Goal: Contribute content: Add original content to the website for others to see

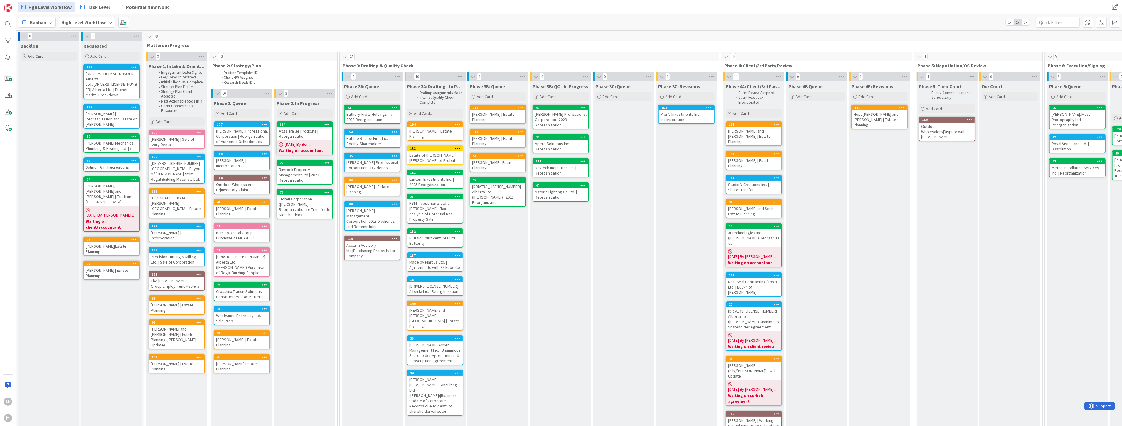
click at [77, 22] on b "High Level Workflow" at bounding box center [83, 22] width 44 height 6
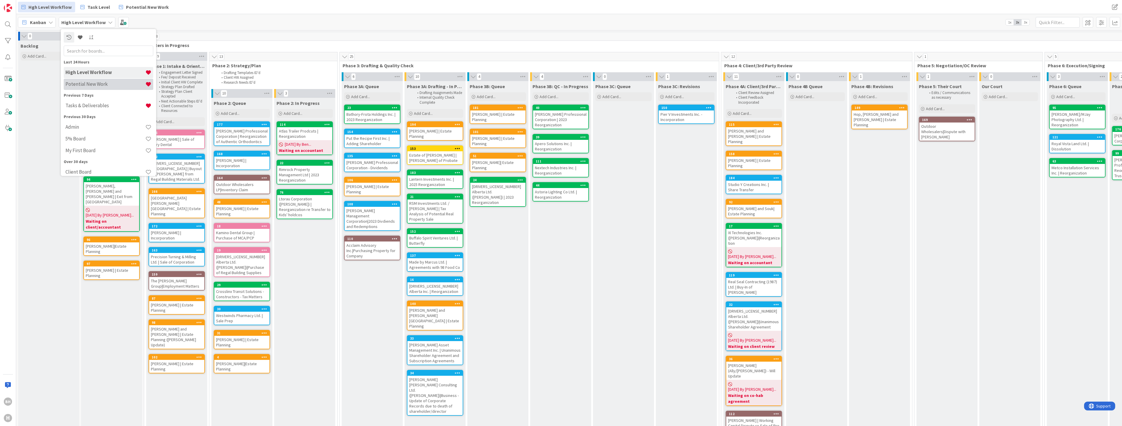
click at [81, 82] on h4 "Potential New Work" at bounding box center [105, 84] width 80 height 6
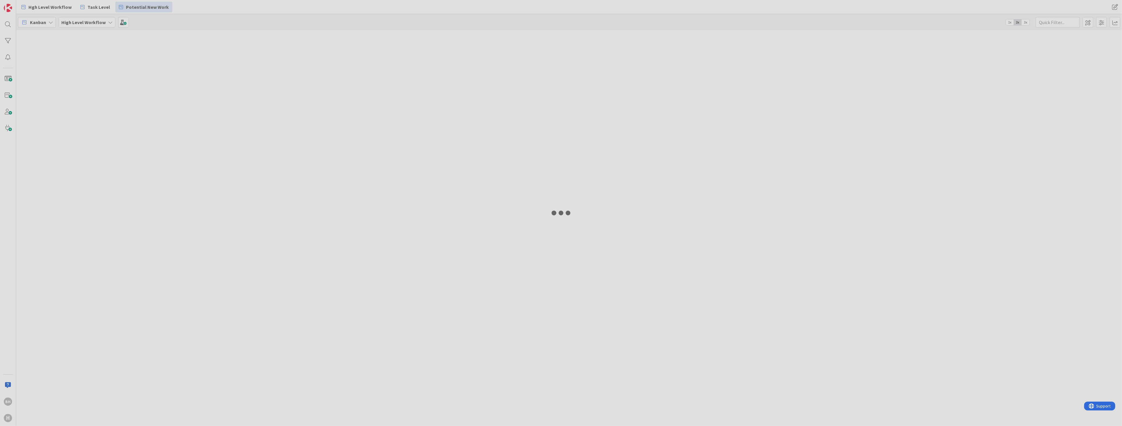
type input "funk"
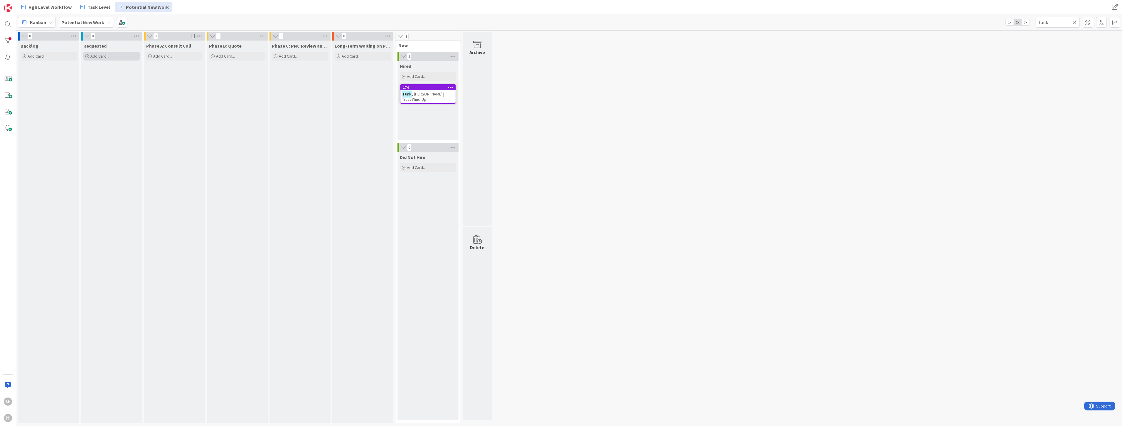
click at [103, 52] on div "Add Card..." at bounding box center [111, 56] width 56 height 9
paste textarea "2343365"
type textarea "x"
type textarea "2343365"
type textarea "x"
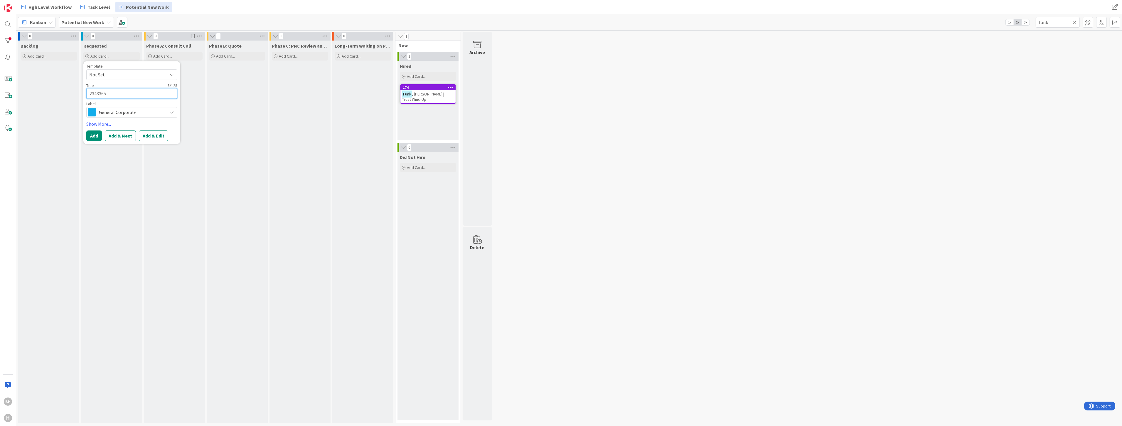
type textarea "2343365 A"
type textarea "x"
type textarea "2343365 [PERSON_NAME]"
type textarea "x"
type textarea "2343365 Alb"
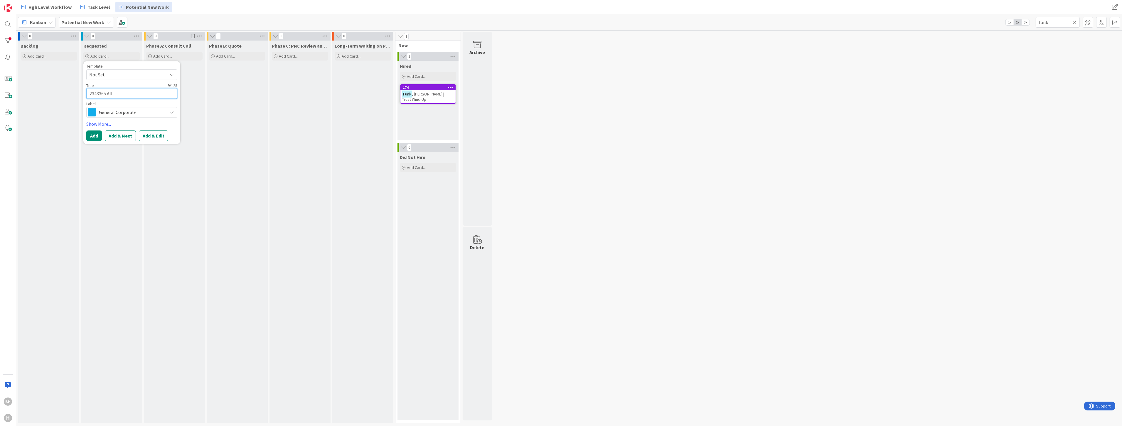
type textarea "x"
type textarea "2343365 Albe"
type textarea "x"
type textarea "2343365 [PERSON_NAME]"
type textarea "x"
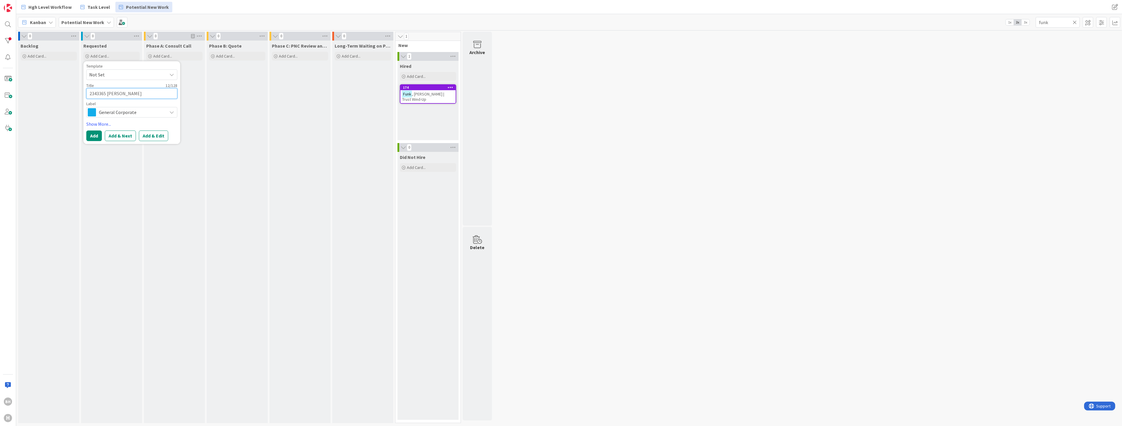
type textarea "2343365 [PERSON_NAME]"
type textarea "x"
type textarea "[DRIVERS_LICENSE_NUMBER] [GEOGRAPHIC_DATA]"
type textarea "x"
type textarea "[DRIVERS_LICENSE_NUMBER] [GEOGRAPHIC_DATA]"
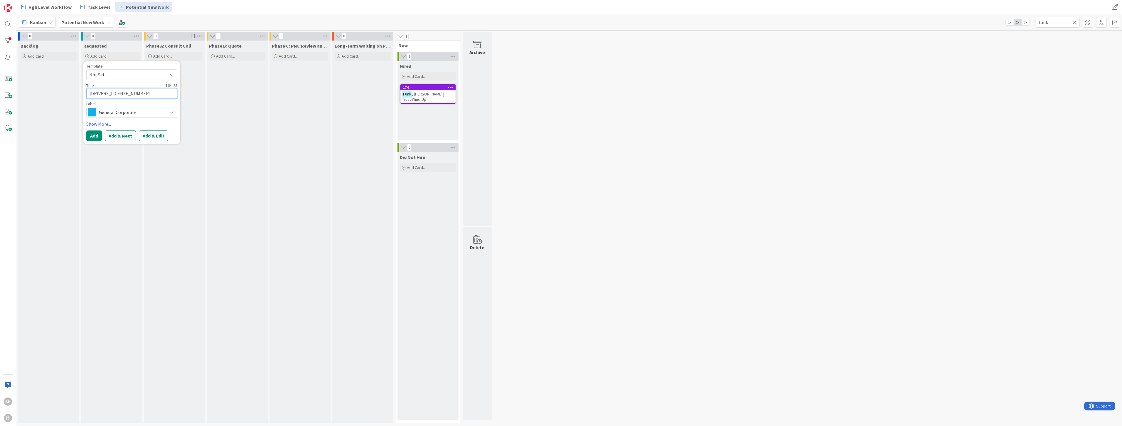
type textarea "x"
type textarea "[DRIVERS_LICENSE_NUMBER] Alberta L"
type textarea "x"
type textarea "[DRIVERS_LICENSE_NUMBER] Alberta Lt"
type textarea "x"
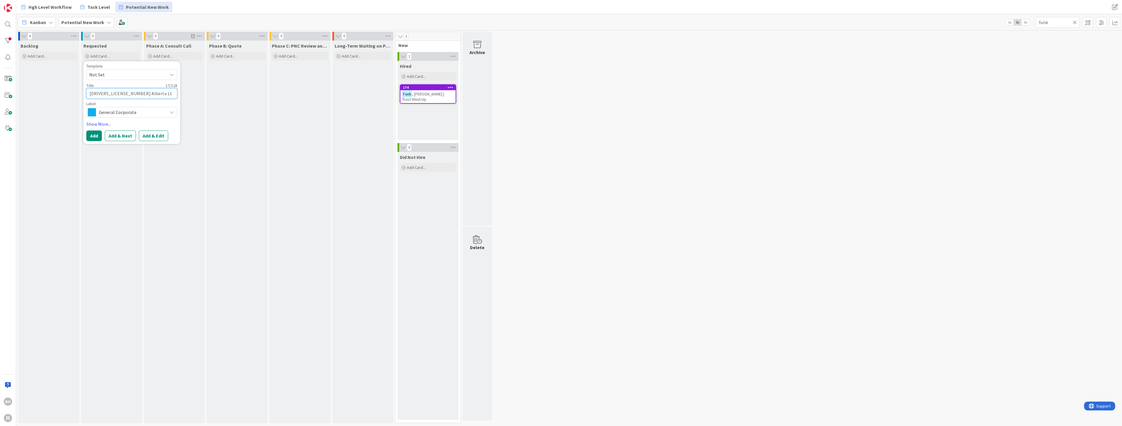
type textarea "[DRIVERS_LICENSE_NUMBER] Alberta Ltd"
type textarea "x"
type textarea "[DRIVERS_LICENSE_NUMBER] Alberta Ltd."
type textarea "x"
type textarea "[DRIVERS_LICENSE_NUMBER] Alberta Ltd."
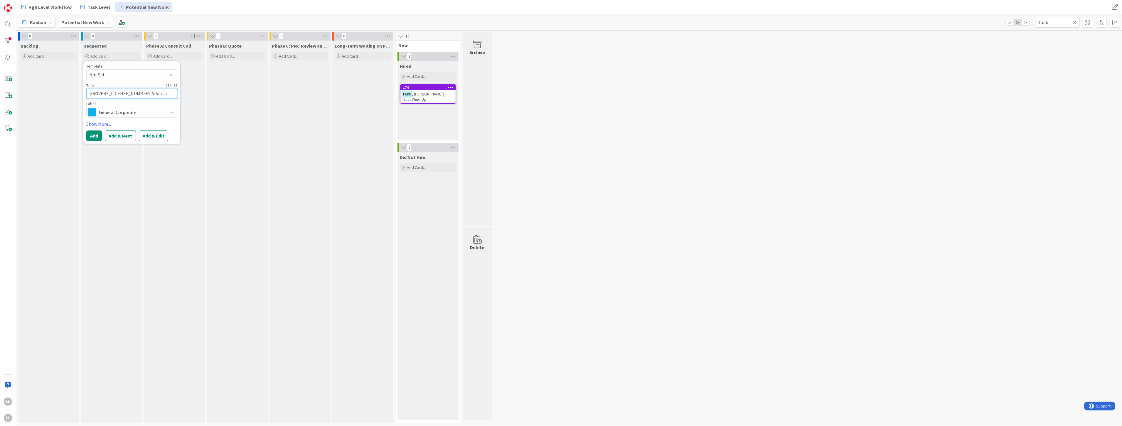
type textarea "x"
type textarea "[DRIVERS_LICENSE_NUMBER] Alberta Ltd. ("
type textarea "x"
type textarea "[DRIVERS_LICENSE_NUMBER] Alberta Ltd. (K"
type textarea "x"
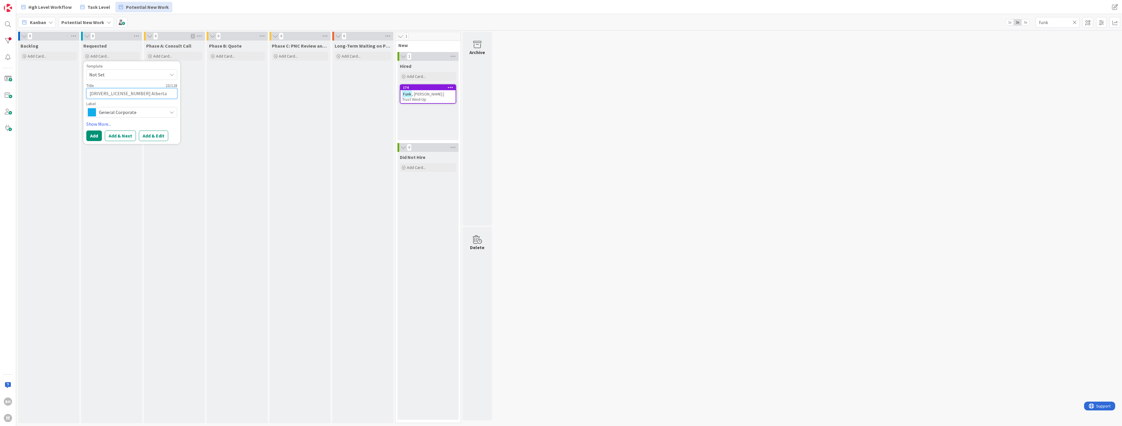
type textarea "[DRIVERS_LICENSE_NUMBER] Alberta Ltd. (Kr"
type textarea "x"
type textarea "[DRIVERS_LICENSE_NUMBER] Alberta Ltd. (Kri"
type textarea "x"
type textarea "[DRIVERS_LICENSE_NUMBER] Alberta Ltd. ([PERSON_NAME]"
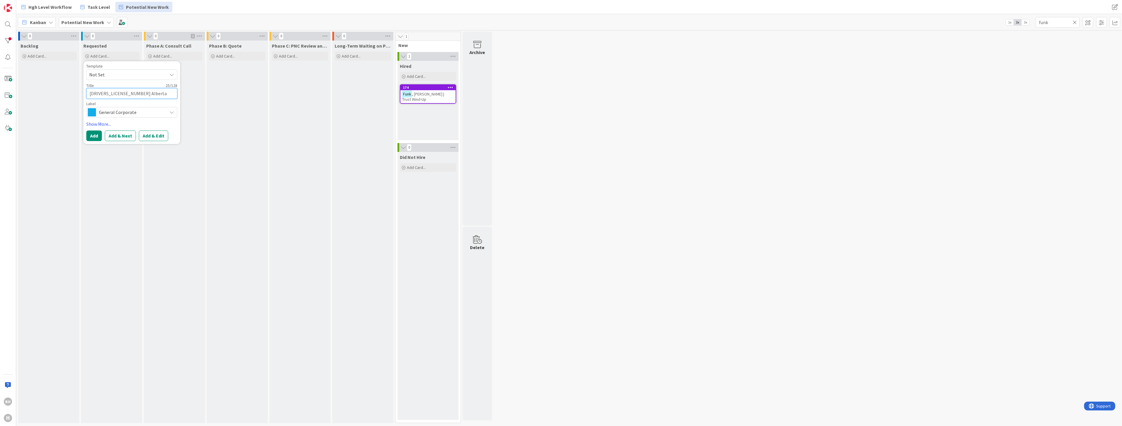
type textarea "x"
type textarea "[DRIVERS_LICENSE_NUMBER] Alberta Ltd. (Krist"
type textarea "x"
type textarea "[DRIVERS_LICENSE_NUMBER] Alberta Ltd. ([PERSON_NAME]"
type textarea "x"
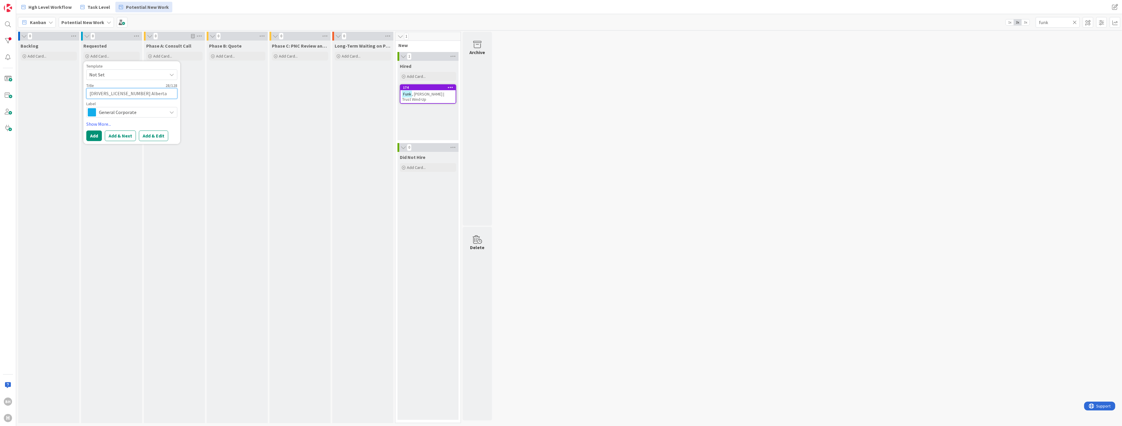
type textarea "[DRIVERS_LICENSE_NUMBER] Alberta Ltd. ([PERSON_NAME]"
type textarea "x"
type textarea "[DRIVERS_LICENSE_NUMBER] Alberta Ltd. ([PERSON_NAME]"
type textarea "x"
type textarea "[DRIVERS_LICENSE_NUMBER] Alberta Ltd. ([PERSON_NAME]"
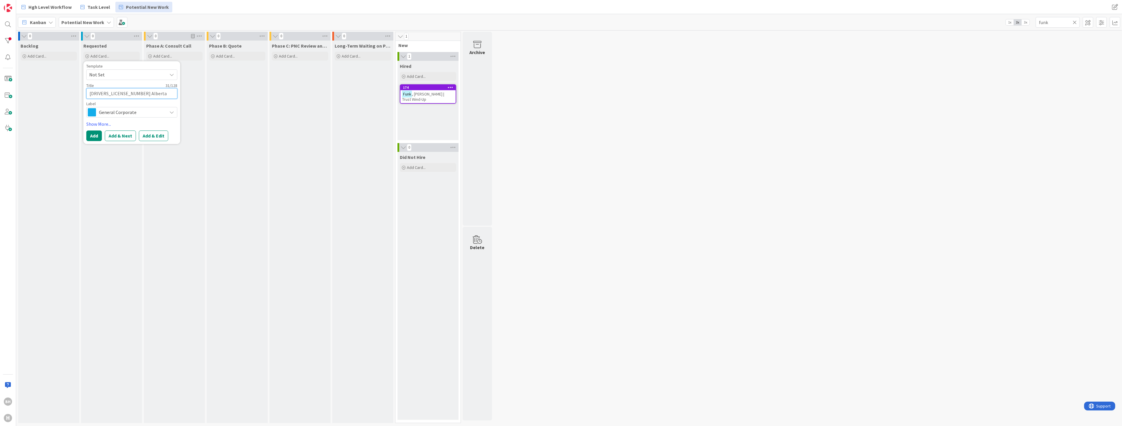
type textarea "x"
type textarea "[DRIVERS_LICENSE_NUMBER] Alberta Ltd. ([PERSON_NAME]"
type textarea "x"
type textarea "[DRIVERS_LICENSE_NUMBER] Alberta Ltd. ([PERSON_NAME]"
type textarea "x"
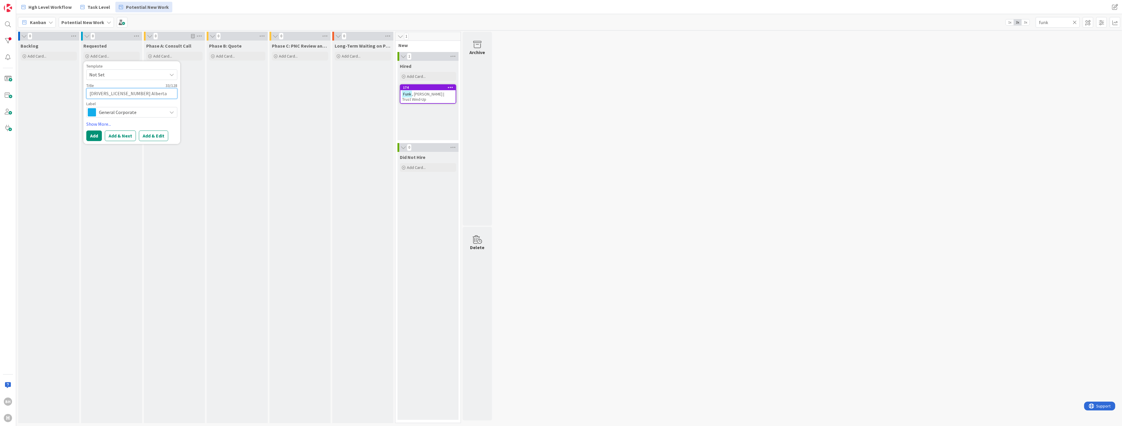
type textarea "[DRIVERS_LICENSE_NUMBER] Alberta Ltd. ([PERSON_NAME]"
type textarea "x"
type textarea "[DRIVERS_LICENSE_NUMBER] Alberta Ltd. ([PERSON_NAME]"
type textarea "x"
type textarea "[DRIVERS_LICENSE_NUMBER] Alberta Ltd. ([PERSON_NAME] South0"
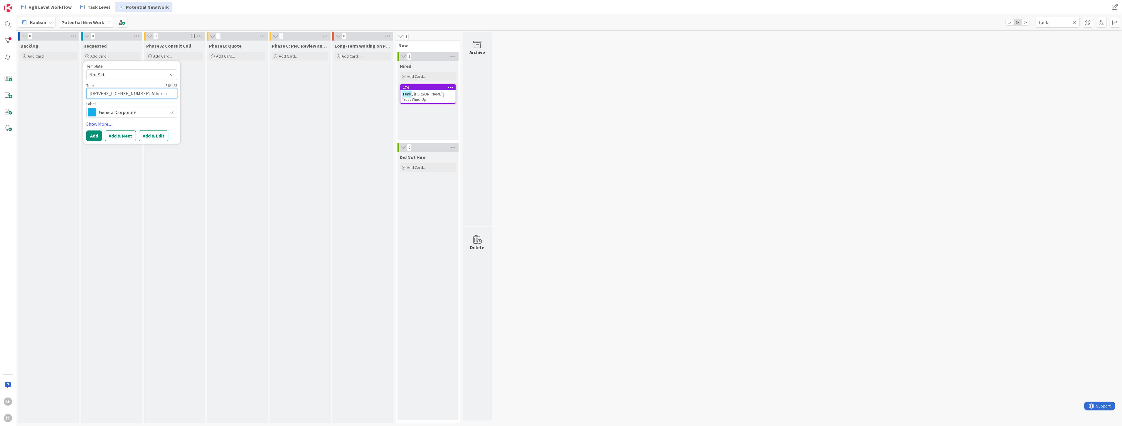
type textarea "x"
type textarea "[DRIVERS_LICENSE_NUMBER] Alberta Ltd. ([PERSON_NAME]"
type textarea "x"
type textarea "[DRIVERS_LICENSE_NUMBER] Alberta Ltd. ([PERSON_NAME])"
type textarea "x"
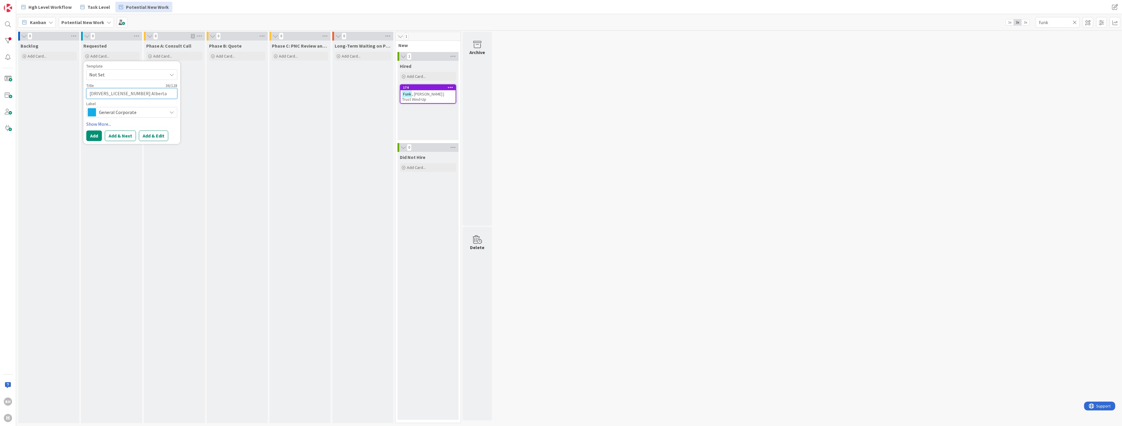
type textarea "[DRIVERS_LICENSE_NUMBER] Alberta Ltd. ([PERSON_NAME])|"
type textarea "x"
type textarea "[DRIVERS_LICENSE_NUMBER] Alberta Ltd. ([PERSON_NAME])|C"
type textarea "x"
type textarea "[DRIVERS_LICENSE_NUMBER] Alberta Ltd. ([PERSON_NAME])|Ch"
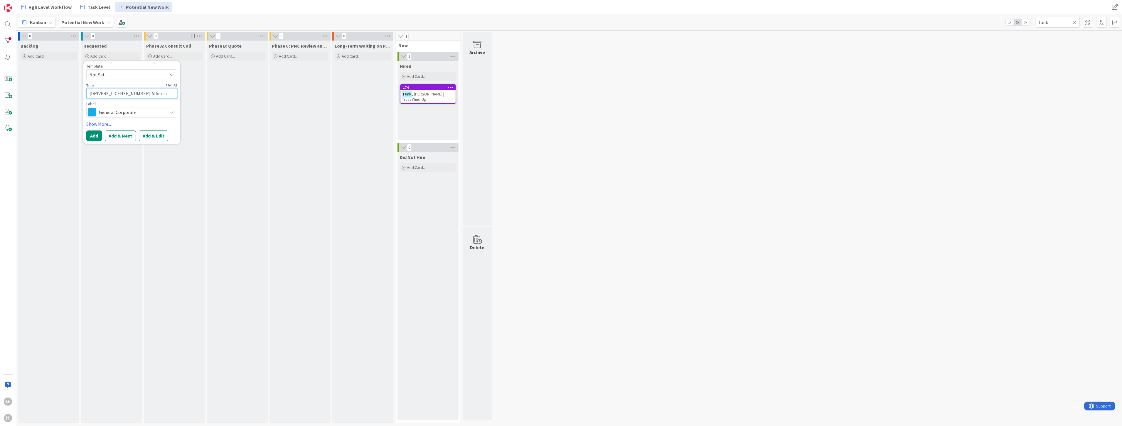
type textarea "x"
type textarea "[DRIVERS_LICENSE_NUMBER] Alberta Ltd. ([PERSON_NAME])|Cha"
type textarea "x"
type textarea "[DRIVERS_LICENSE_NUMBER] Alberta Ltd. ([PERSON_NAME])|[PERSON_NAME]"
type textarea "x"
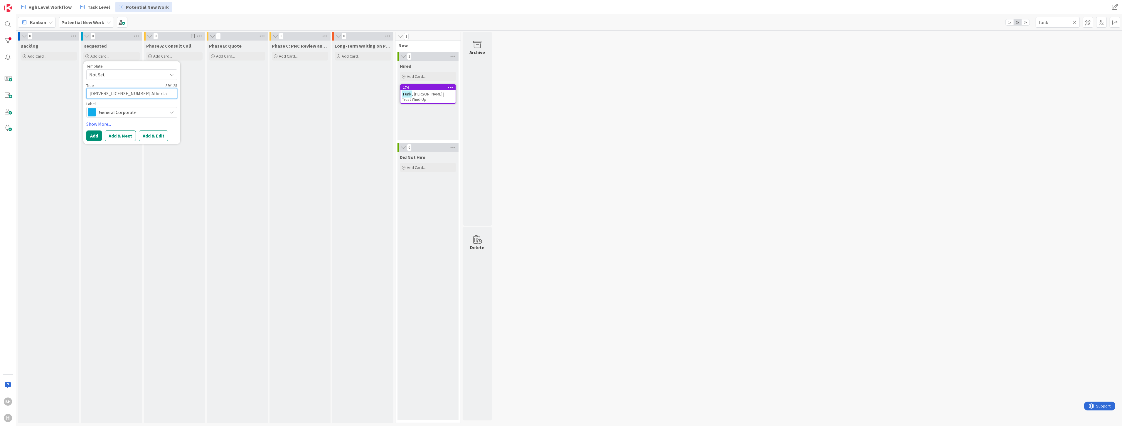
type textarea "[DRIVERS_LICENSE_NUMBER] Alberta Ltd. ([PERSON_NAME])|[PERSON_NAME]"
type textarea "x"
type textarea "[DRIVERS_LICENSE_NUMBER] Alberta Ltd. ([PERSON_NAME])|Change"
type textarea "x"
type textarea "[DRIVERS_LICENSE_NUMBER] Alberta Ltd. ([PERSON_NAME])|Change"
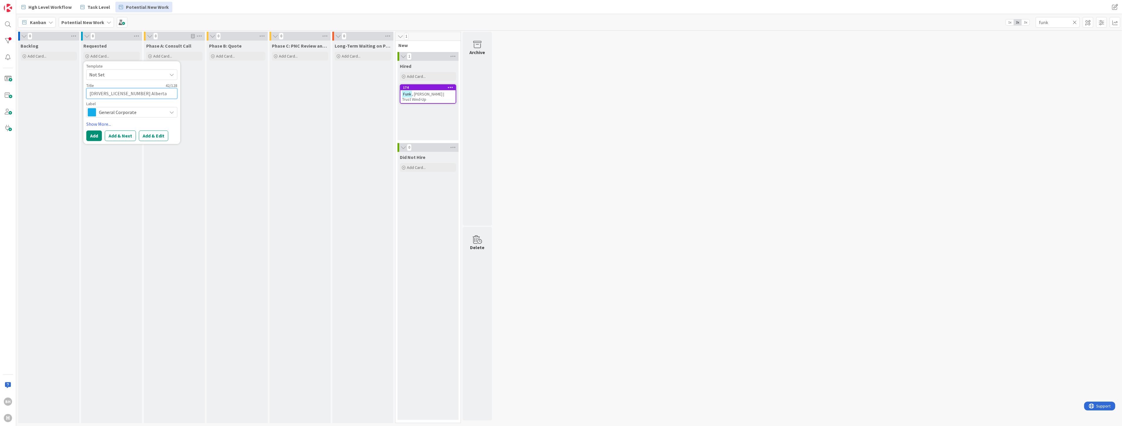
type textarea "x"
type textarea "[DRIVERS_LICENSE_NUMBER] Alberta Ltd. ([PERSON_NAME])|Change o"
type textarea "x"
type textarea "[DRIVERS_LICENSE_NUMBER] Alberta Ltd. ([PERSON_NAME])|Change of"
type textarea "x"
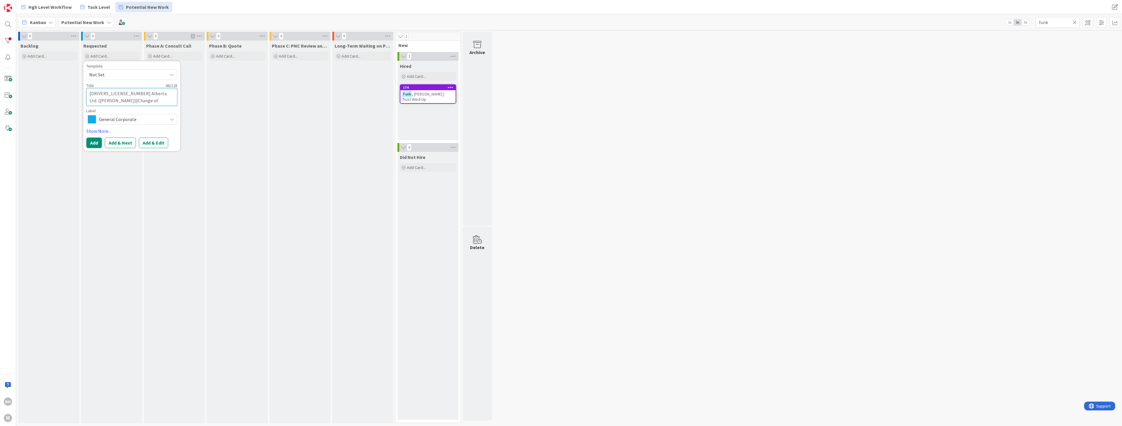
type textarea "[DRIVERS_LICENSE_NUMBER] Alberta Ltd. ([PERSON_NAME])|Change of"
type textarea "x"
type textarea "[DRIVERS_LICENSE_NUMBER] Alberta Ltd. ([PERSON_NAME])|Change of s"
type textarea "x"
type textarea "[DRIVERS_LICENSE_NUMBER] Alberta Ltd. ([PERSON_NAME])|Change of sh"
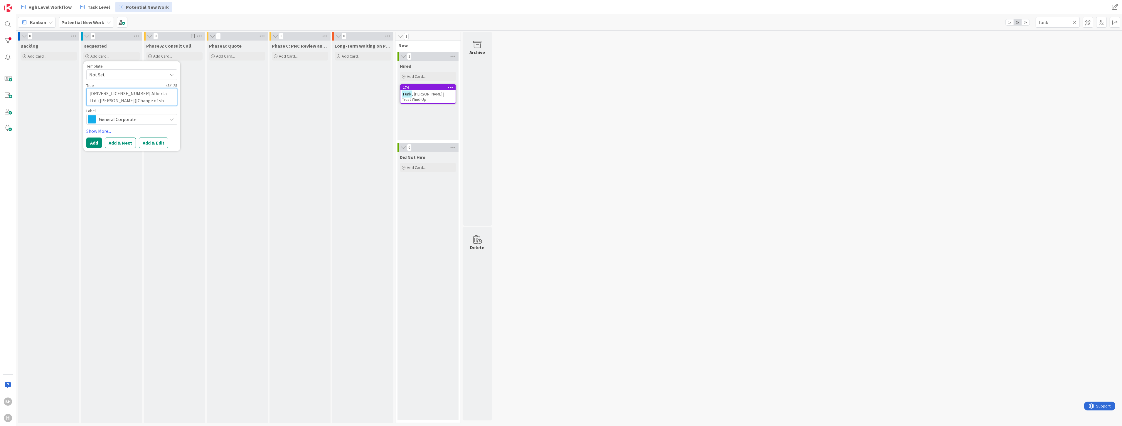
type textarea "x"
type textarea "[DRIVERS_LICENSE_NUMBER] Alberta Ltd. ([PERSON_NAME])|Change of sha"
type textarea "x"
type textarea "[DRIVERS_LICENSE_NUMBER] Alberta Ltd. ([PERSON_NAME])|Change of shar"
type textarea "x"
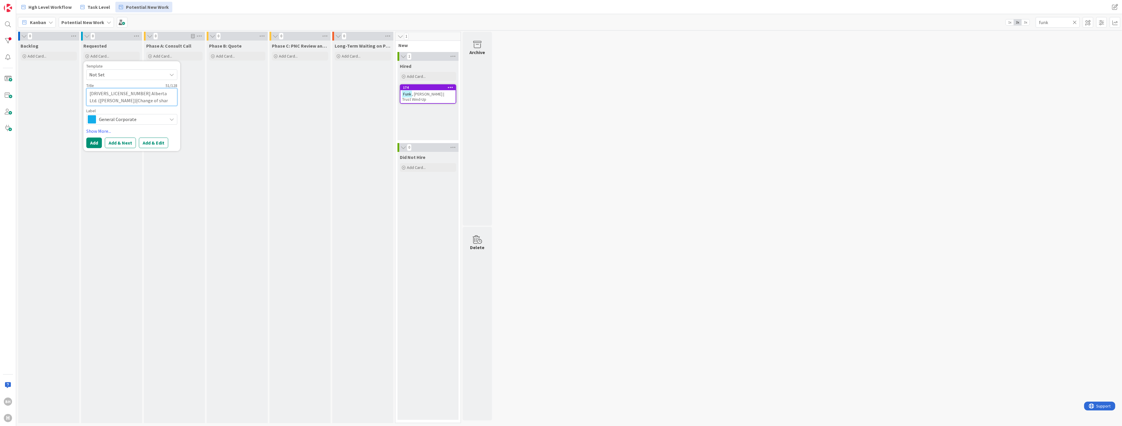
type textarea "[DRIVERS_LICENSE_NUMBER] Alberta Ltd. ([PERSON_NAME])|Change of sha"
type textarea "x"
type textarea "[DRIVERS_LICENSE_NUMBER] Alberta Ltd. ([PERSON_NAME])|Change of sh"
type textarea "x"
type textarea "[DRIVERS_LICENSE_NUMBER] Alberta Ltd. ([PERSON_NAME])|Change of s"
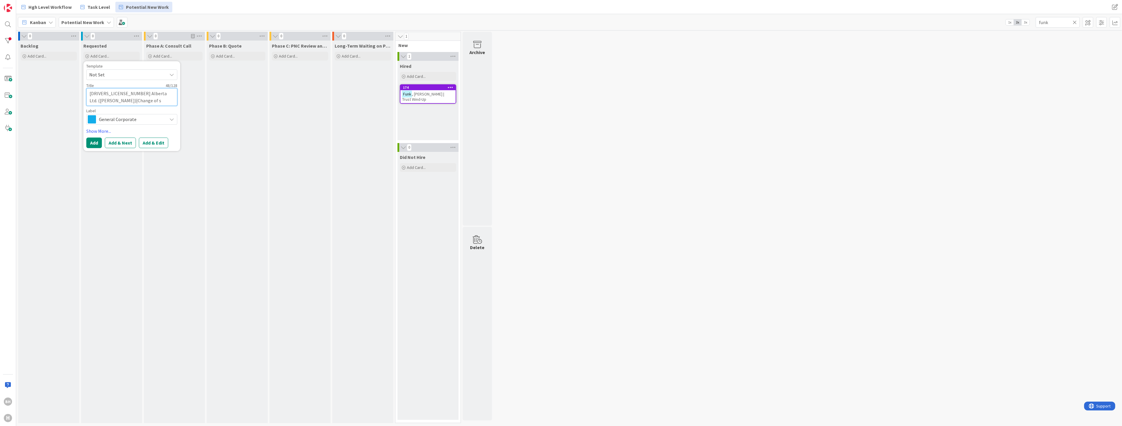
type textarea "x"
type textarea "[DRIVERS_LICENSE_NUMBER] Alberta Ltd. ([PERSON_NAME])|Change of"
type textarea "x"
type textarea "[DRIVERS_LICENSE_NUMBER] Alberta Ltd. ([PERSON_NAME])|Change of S"
type textarea "x"
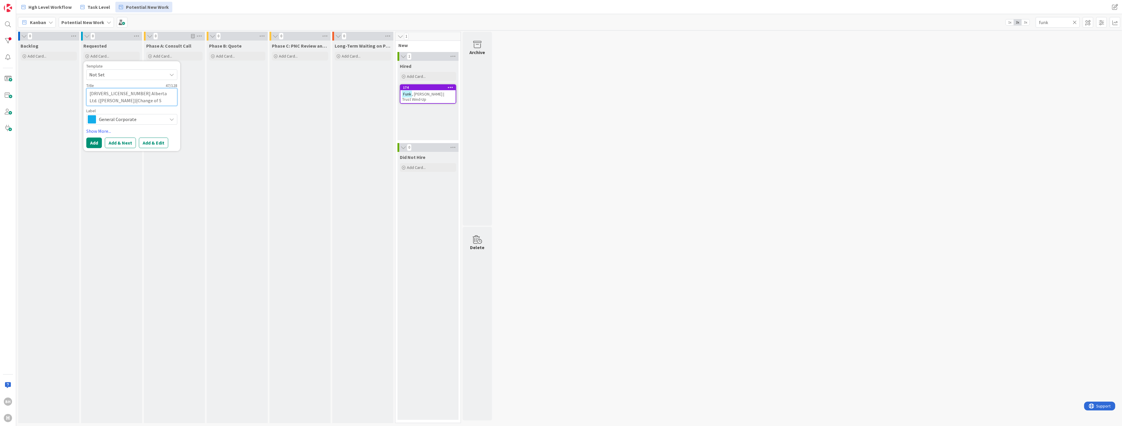
type textarea "[DRIVERS_LICENSE_NUMBER] Alberta Ltd. ([PERSON_NAME])|Change of Sh"
type textarea "x"
type textarea "[DRIVERS_LICENSE_NUMBER] Alberta Ltd. ([PERSON_NAME])|Change of Sha"
type textarea "x"
type textarea "[DRIVERS_LICENSE_NUMBER] Alberta Ltd. ([PERSON_NAME])|Change of Share"
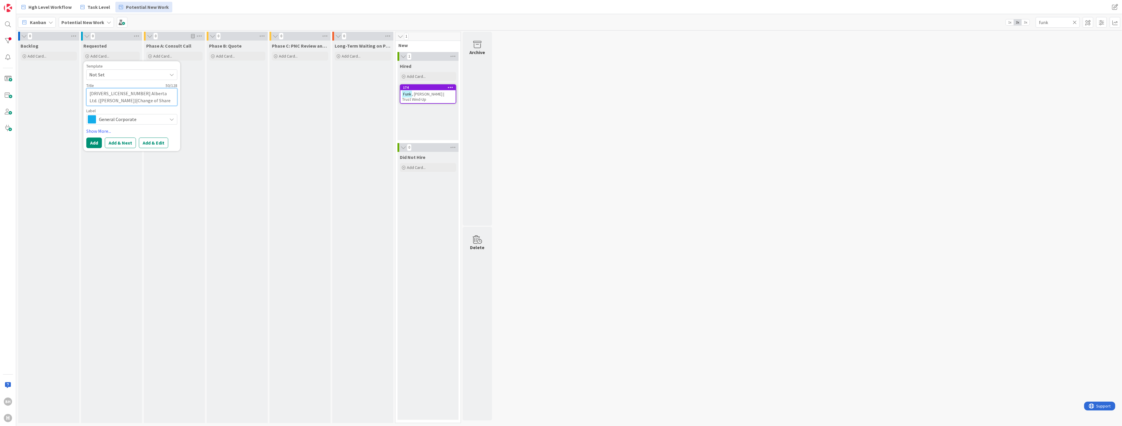
type textarea "x"
type textarea "[DRIVERS_LICENSE_NUMBER] Alberta Ltd. ([PERSON_NAME])|Change of Shareh"
type textarea "x"
type textarea "[DRIVERS_LICENSE_NUMBER] Alberta Ltd. ([PERSON_NAME])|Change of Shareho"
type textarea "x"
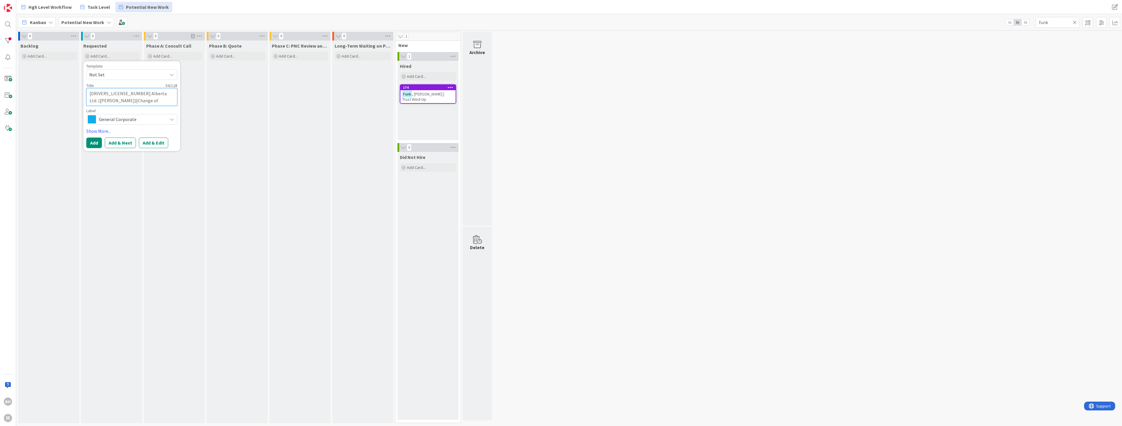
type textarea "[DRIVERS_LICENSE_NUMBER] Alberta Ltd. ([PERSON_NAME])|Change of Sharehol"
type textarea "x"
type textarea "[DRIVERS_LICENSE_NUMBER] Alberta Ltd. ([PERSON_NAME])|Change of Sharehold"
type textarea "x"
type textarea "[DRIVERS_LICENSE_NUMBER] Alberta Ltd. ([PERSON_NAME])|Change of Shareholde"
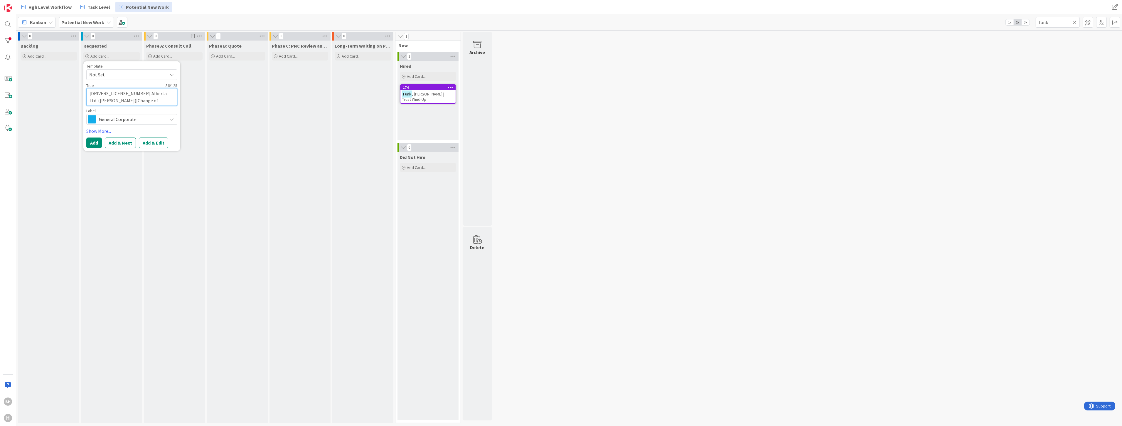
type textarea "x"
type textarea "[DRIVERS_LICENSE_NUMBER] Alberta Ltd. ([PERSON_NAME])|Change of Shareholder"
type textarea "x"
type textarea "[DRIVERS_LICENSE_NUMBER] Alberta Ltd. ([PERSON_NAME])|Change of Shareholde"
type textarea "x"
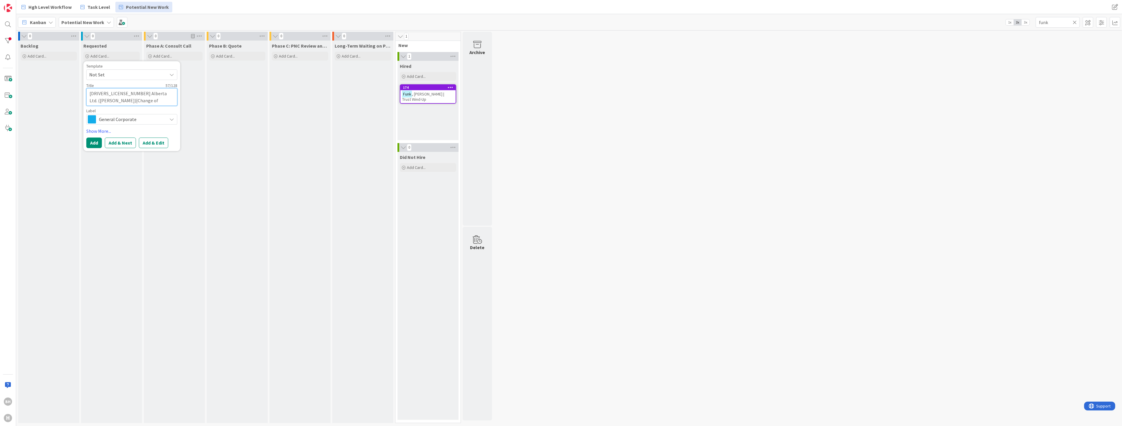
type textarea "[DRIVERS_LICENSE_NUMBER] Alberta Ltd. ([PERSON_NAME])|Change of Sharehold"
type textarea "x"
type textarea "[DRIVERS_LICENSE_NUMBER] Alberta Ltd. ([PERSON_NAME])|Change of Shareholdi"
type textarea "x"
type textarea "[DRIVERS_LICENSE_NUMBER] Alberta Ltd. ([PERSON_NAME])|Change of Shareholdin"
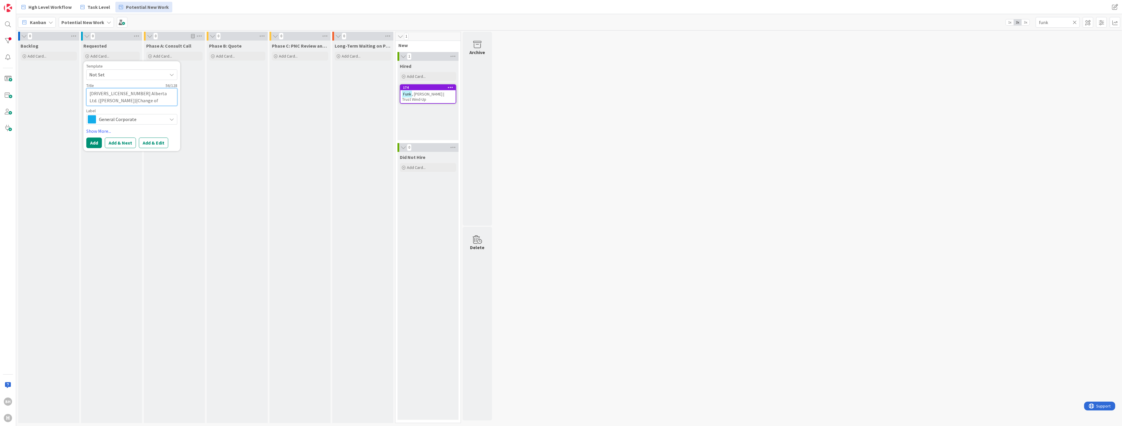
type textarea "x"
type textarea "[DRIVERS_LICENSE_NUMBER] Alberta Ltd. ([PERSON_NAME])|Change of Shareholding"
type textarea "x"
type textarea "[DRIVERS_LICENSE_NUMBER] Alberta Ltd. ([PERSON_NAME])|Change of Shareholdings"
click at [153, 139] on button "Add & Edit" at bounding box center [153, 142] width 29 height 11
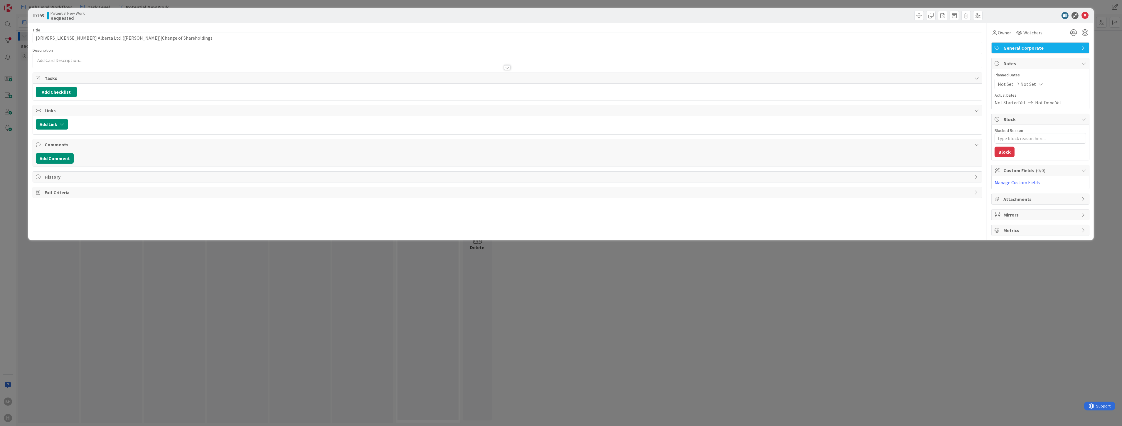
type textarea "x"
click at [75, 61] on div "BH [PERSON_NAME] just joined" at bounding box center [507, 60] width 949 height 15
drag, startPoint x: 47, startPoint y: 181, endPoint x: 49, endPoint y: 175, distance: 6.4
click at [47, 182] on div "Title 60 / 128 [DRIVERS_LICENSE_NUMBER] Alberta Ltd. ([PERSON_NAME])|Change of …" at bounding box center [508, 129] width 950 height 213
click at [53, 172] on button "Add Comment" at bounding box center [55, 170] width 38 height 11
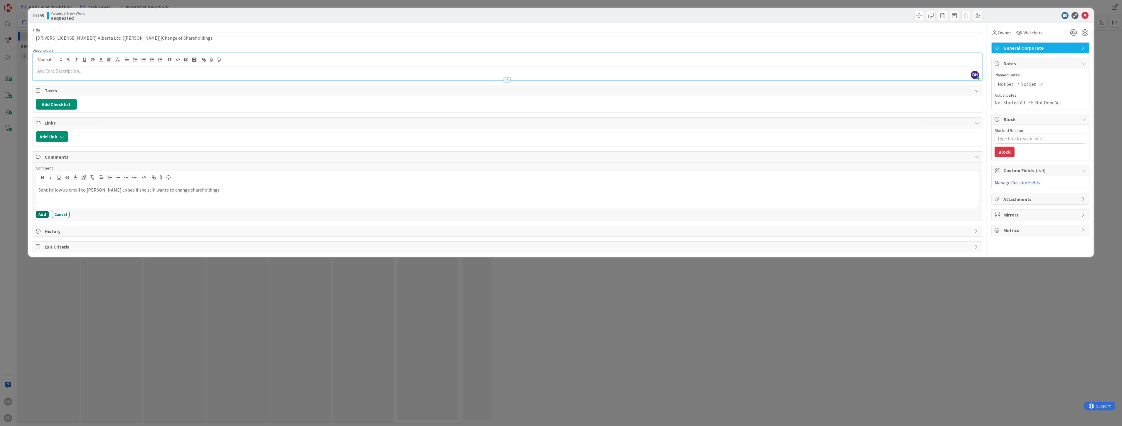
click at [39, 215] on button "Add" at bounding box center [42, 214] width 13 height 7
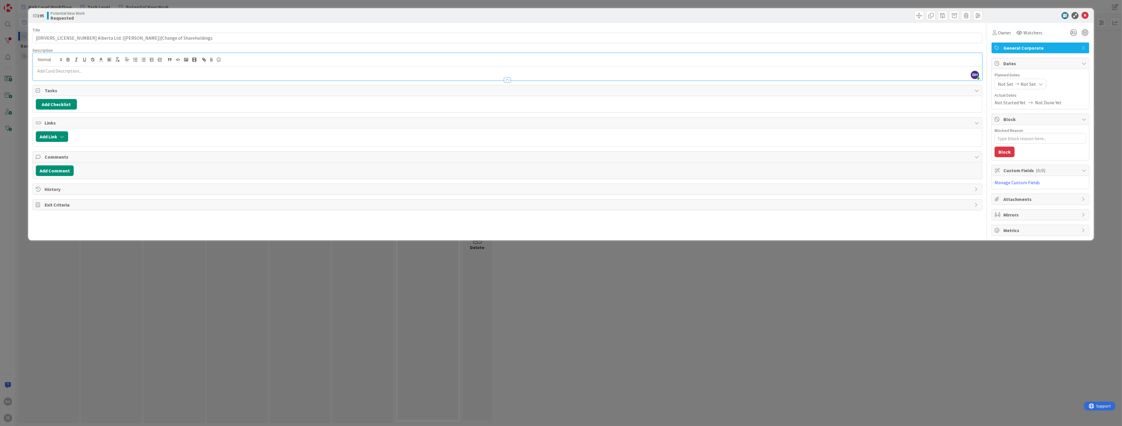
type textarea "x"
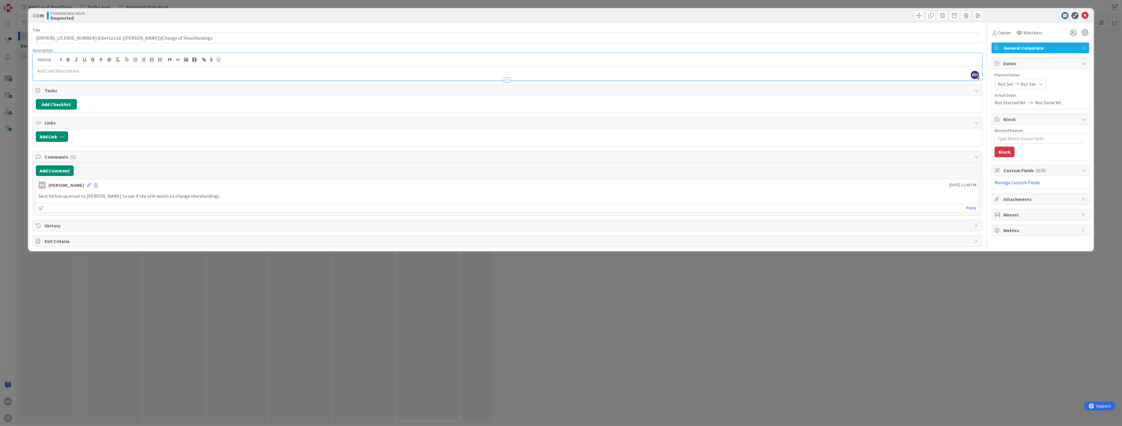
click at [324, 289] on div "ID 195 Potential New Work Requested Title 60 / 128 [DRIVERS_LICENSE_NUMBER] Alb…" at bounding box center [561, 213] width 1122 height 426
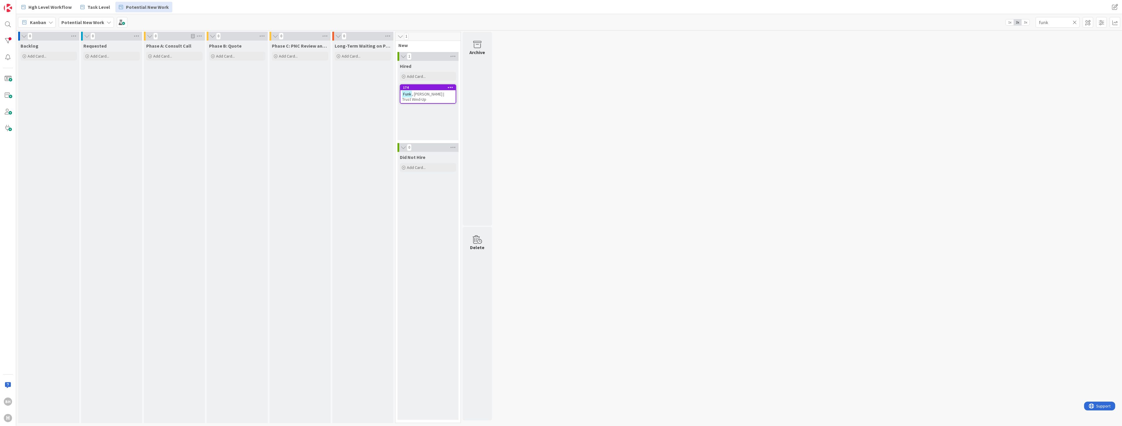
click at [151, 125] on div "Phase A: Consult Call Add Card..." at bounding box center [174, 232] width 61 height 382
click at [1074, 22] on icon at bounding box center [1075, 22] width 4 height 5
